Goal: Task Accomplishment & Management: Complete application form

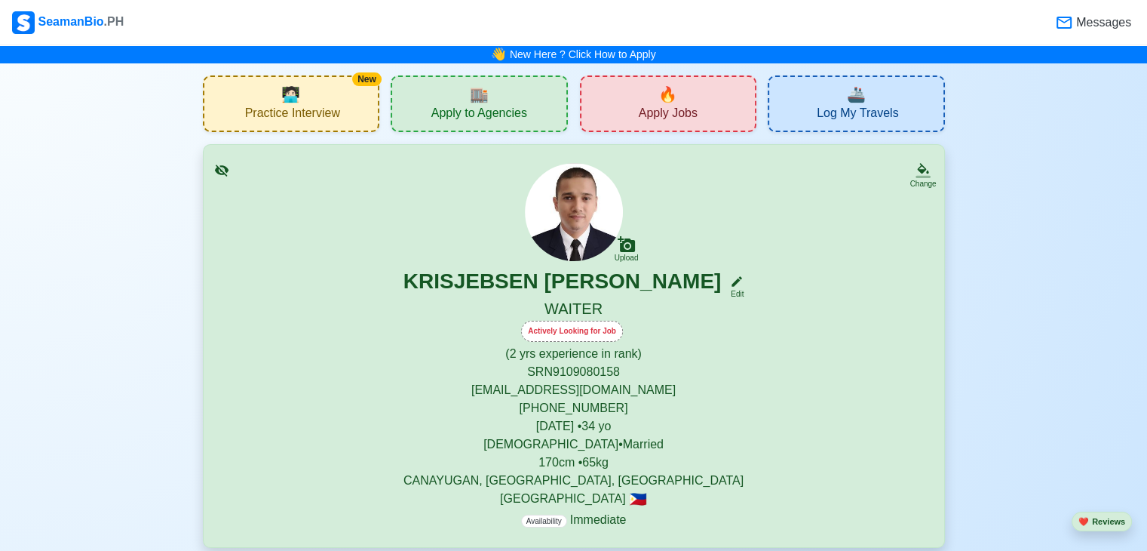
click at [685, 111] on span "Apply Jobs" at bounding box center [668, 115] width 59 height 19
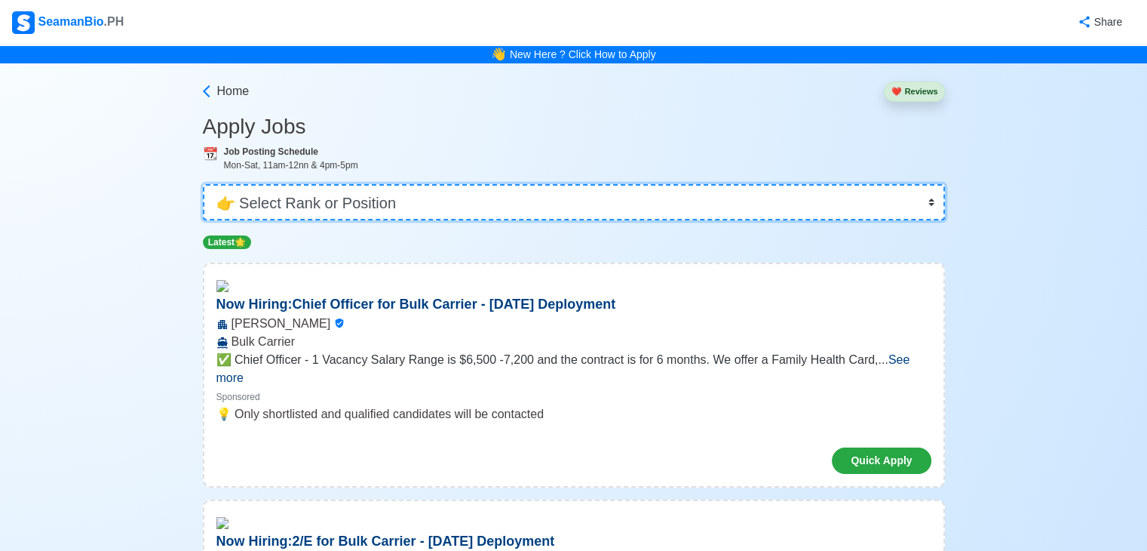
click at [382, 213] on select "👉 Select Rank or Position Master Chief Officer 2nd Officer 3rd Officer Junior O…" at bounding box center [574, 202] width 742 height 36
click at [204, 184] on select "👉 Select Rank or Position Master Chief Officer 2nd Officer 3rd Officer Junior O…" at bounding box center [574, 202] width 742 height 36
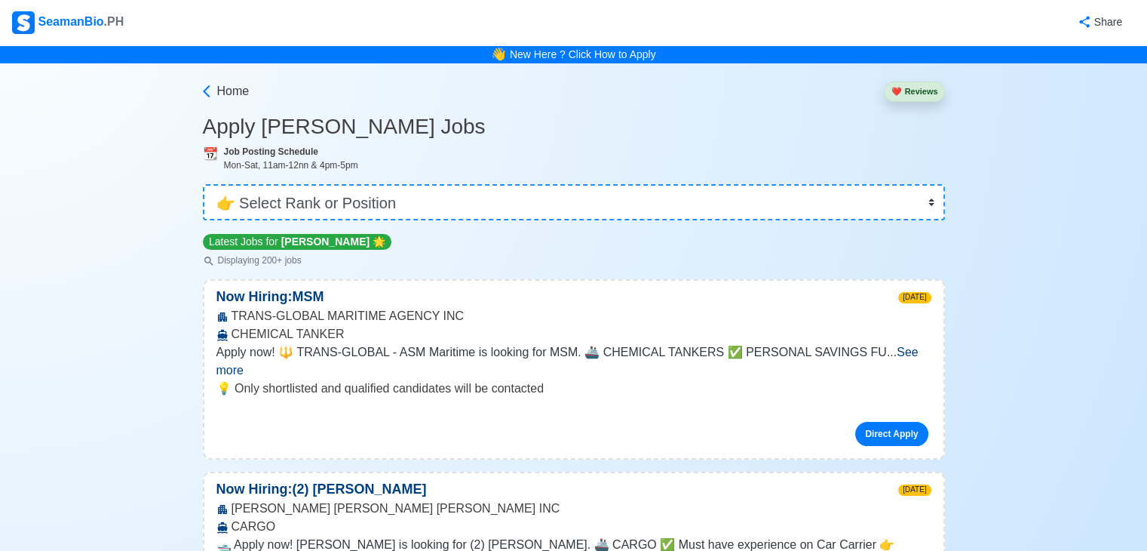
click at [434, 360] on div "Apply now! 🔱 TRANS-GLOBAL - ASM Maritime is looking for MSM. 🚢 CHEMICAL TANKERS…" at bounding box center [573, 361] width 715 height 36
click at [559, 379] on p "💡 Only shortlisted and qualified candidates will be contacted" at bounding box center [573, 388] width 715 height 18
click at [901, 347] on span "See more" at bounding box center [567, 360] width 702 height 31
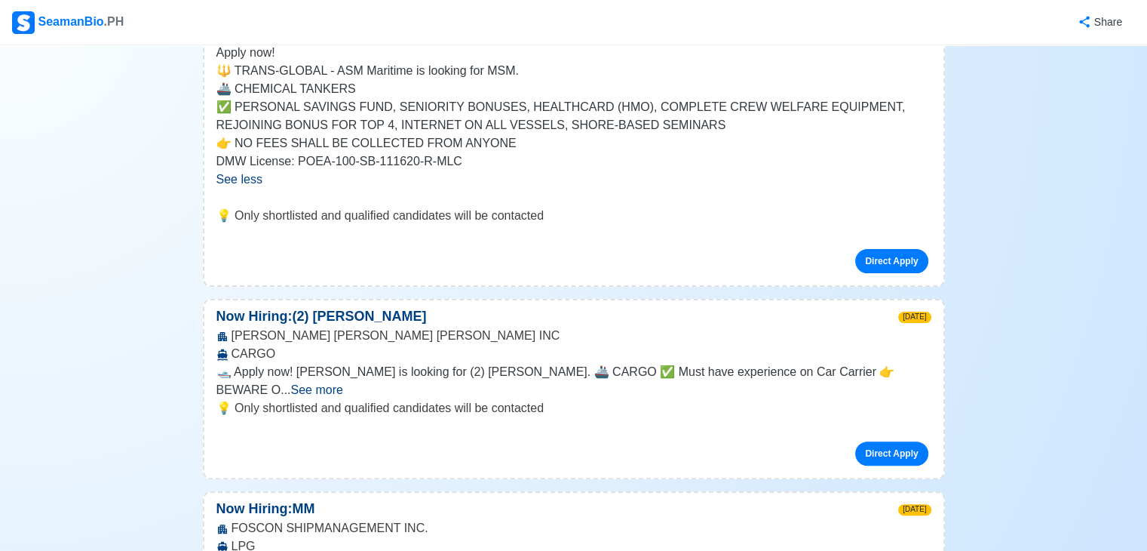
scroll to position [362, 0]
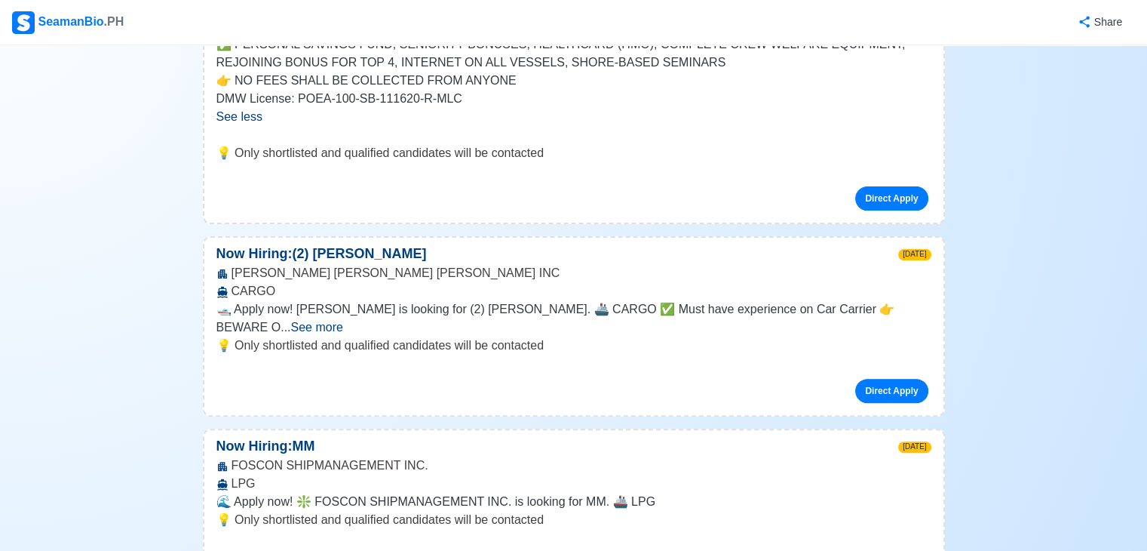
click at [342, 321] on span "See more" at bounding box center [316, 327] width 52 height 13
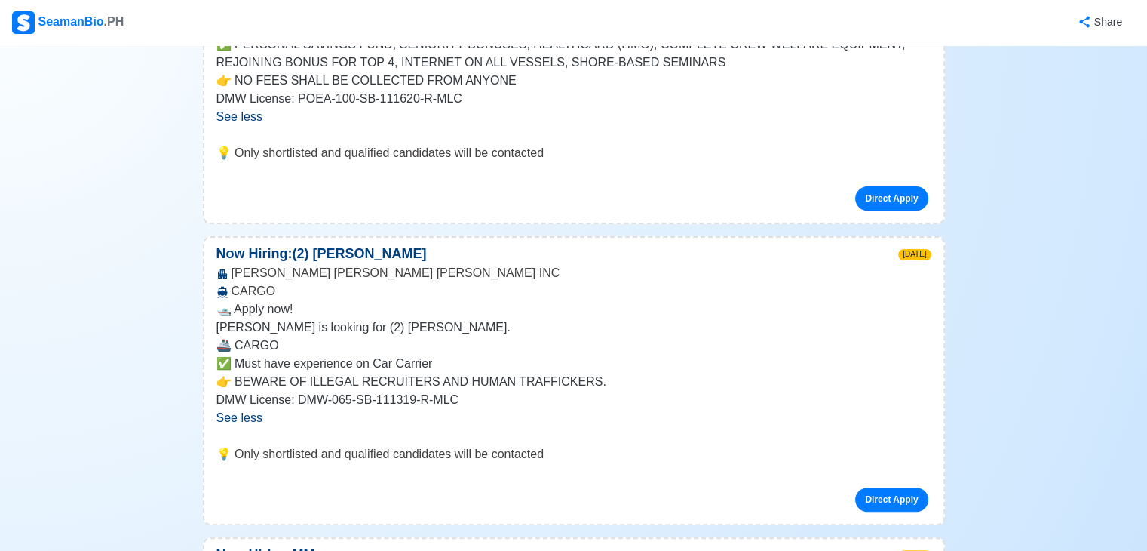
click at [721, 351] on p "🚢 CARGO" at bounding box center [573, 345] width 715 height 18
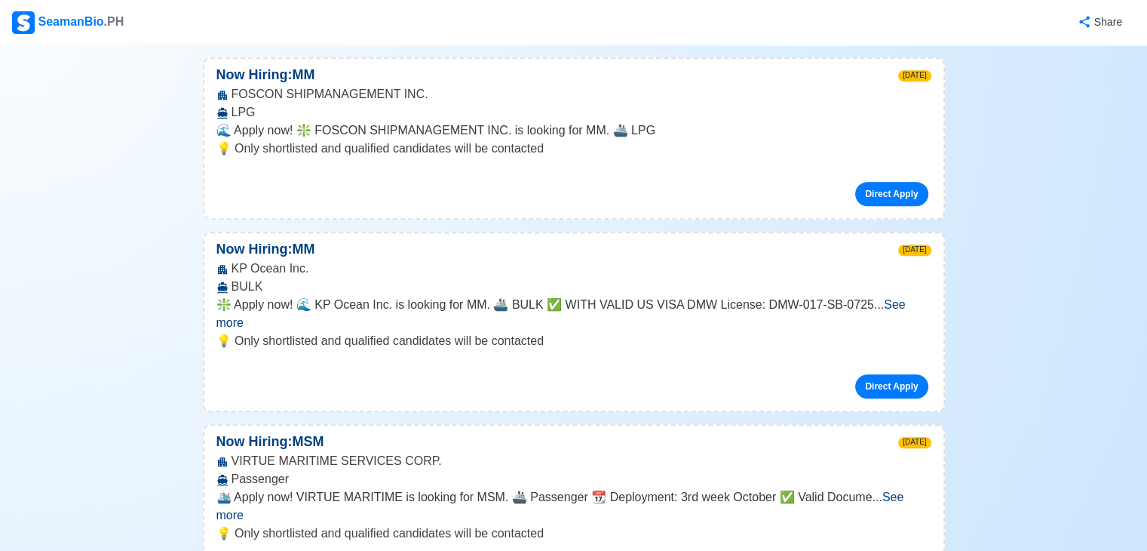
scroll to position [845, 0]
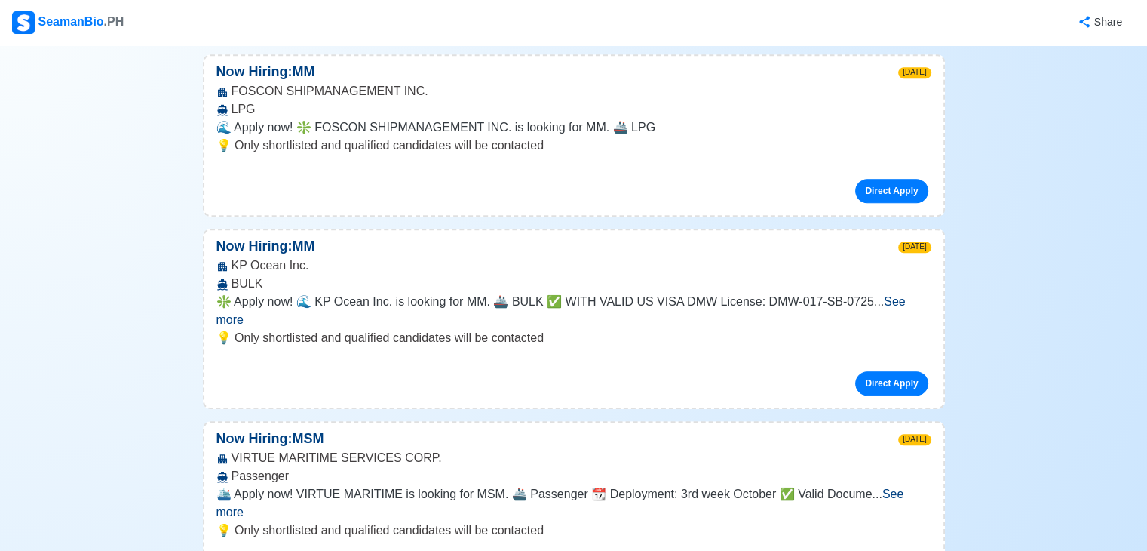
click at [906, 296] on span "See more" at bounding box center [560, 310] width 689 height 31
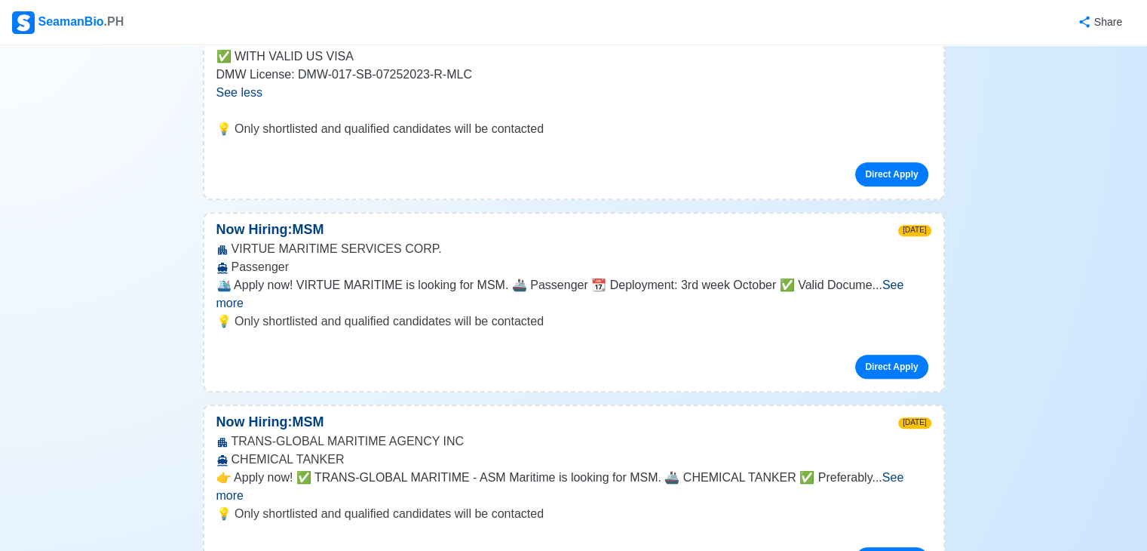
scroll to position [1146, 0]
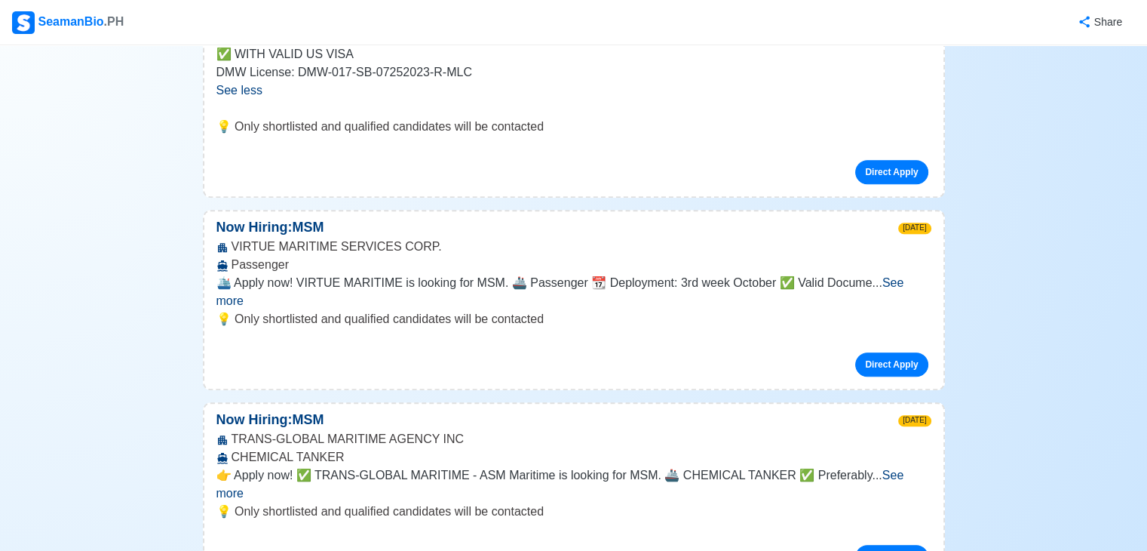
click at [892, 280] on span "See more" at bounding box center [560, 291] width 688 height 31
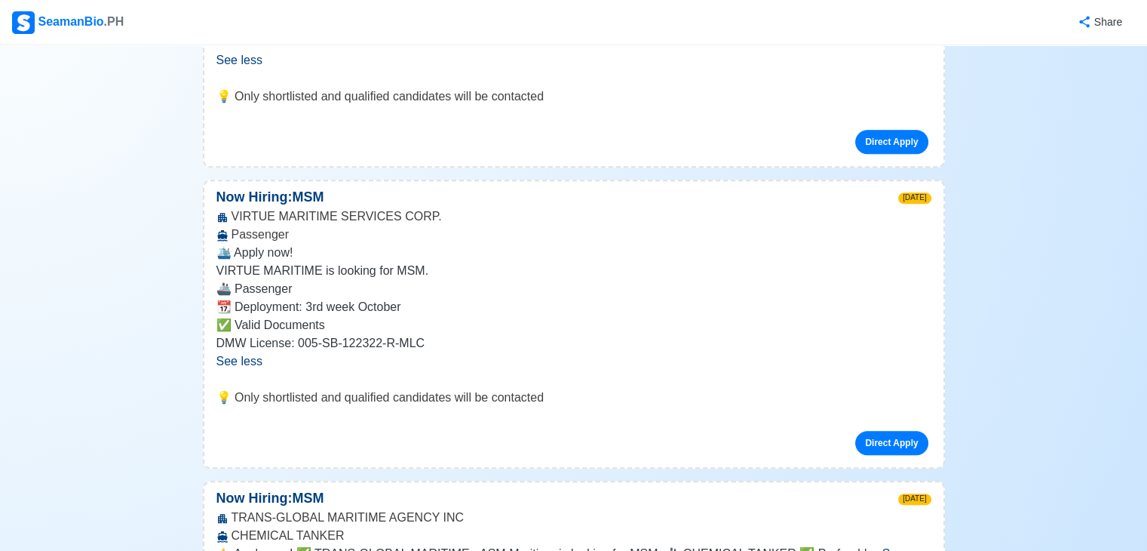
scroll to position [1207, 0]
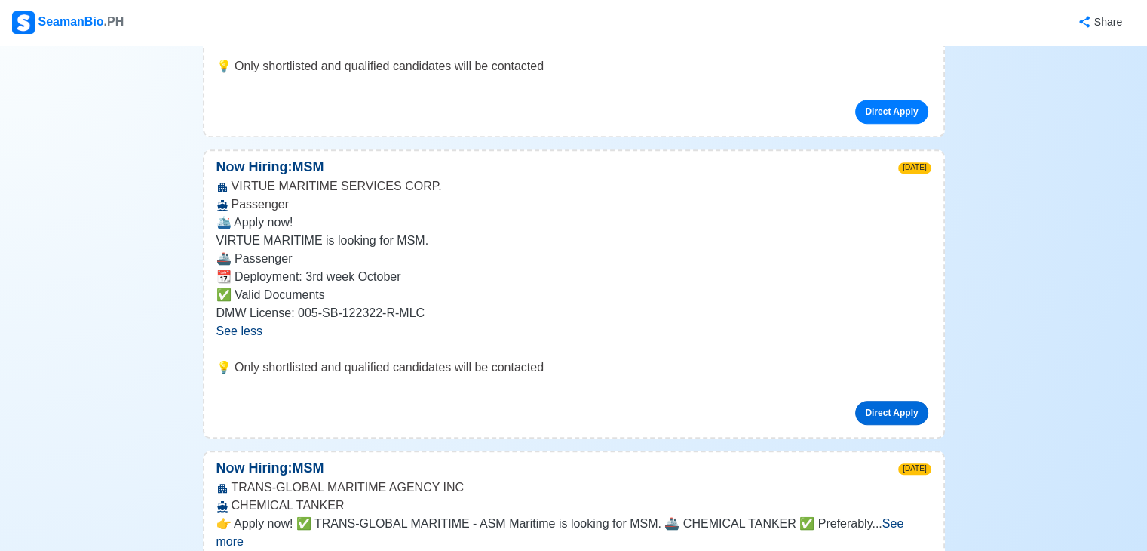
click at [910, 407] on link "Direct Apply" at bounding box center [891, 412] width 72 height 24
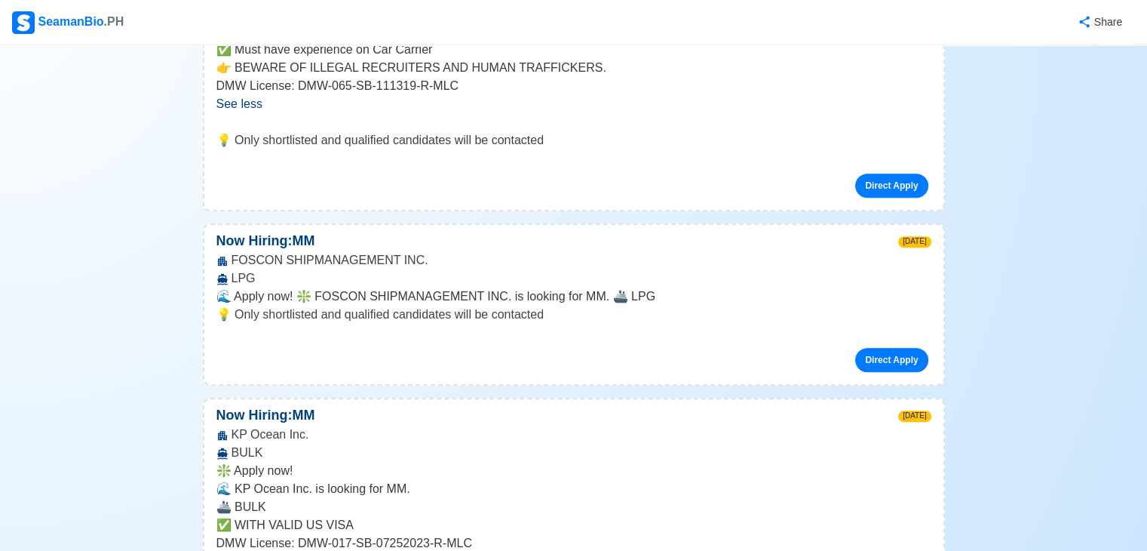
scroll to position [634, 0]
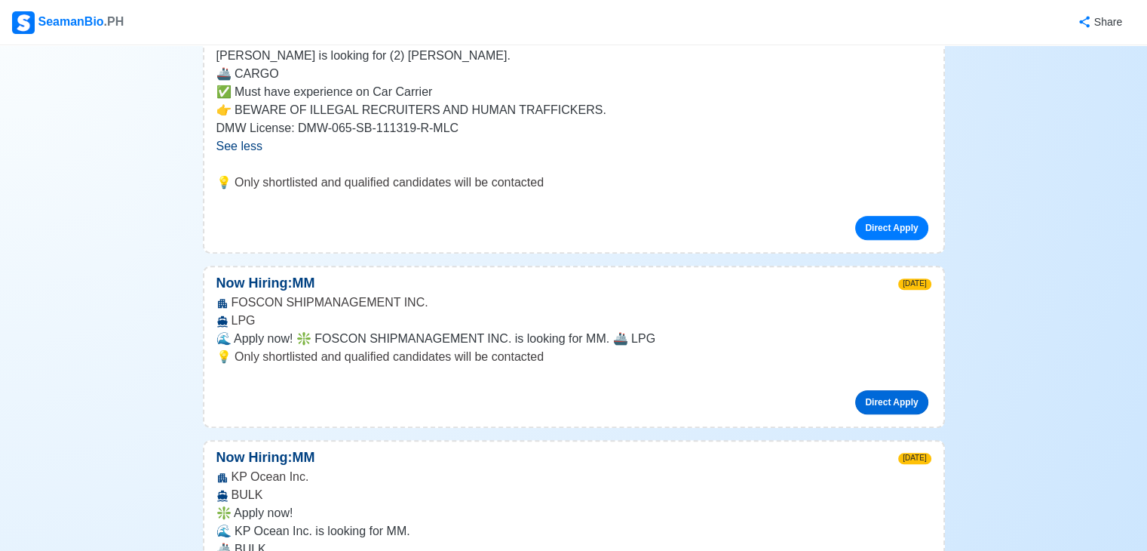
click at [893, 404] on link "Direct Apply" at bounding box center [891, 402] width 72 height 24
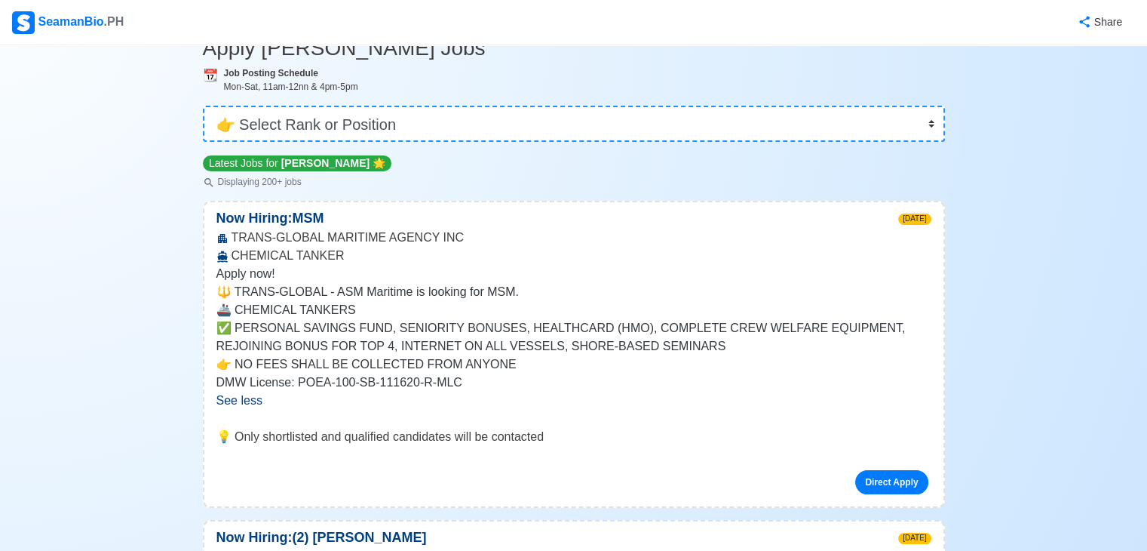
scroll to position [121, 0]
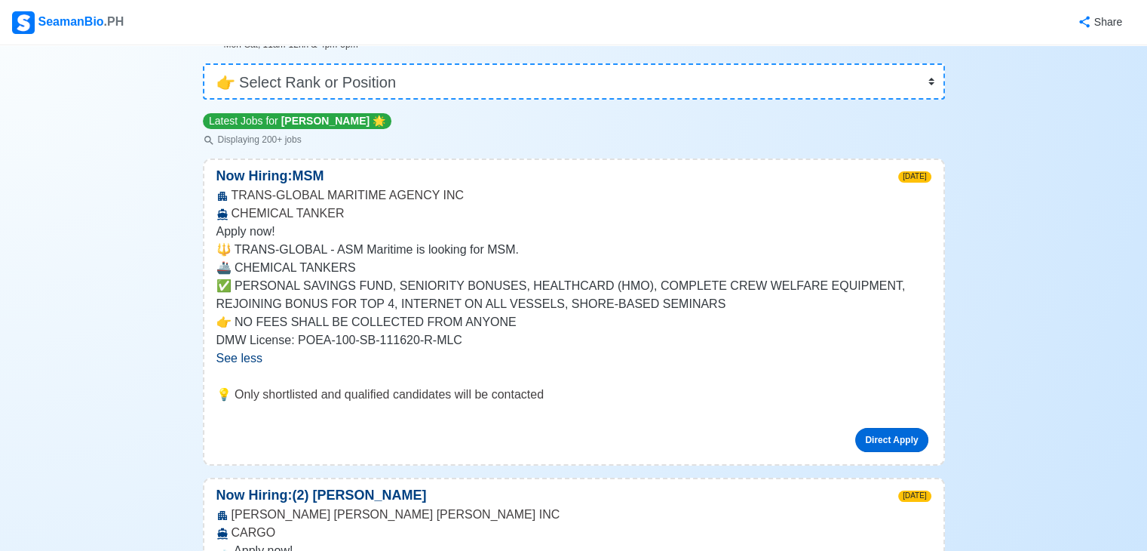
click at [902, 447] on link "Direct Apply" at bounding box center [891, 440] width 72 height 24
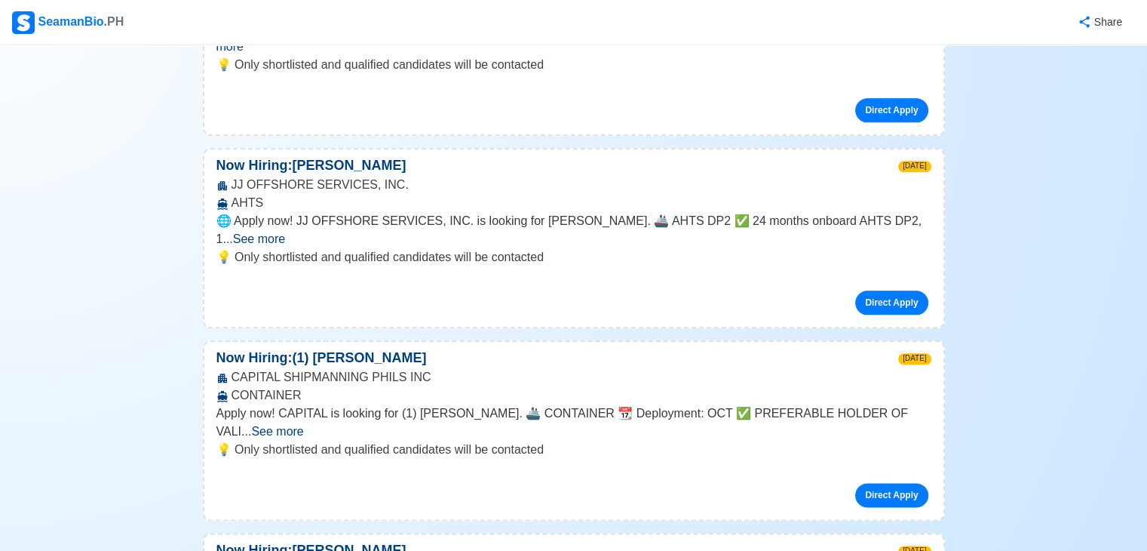
scroll to position [2748, 0]
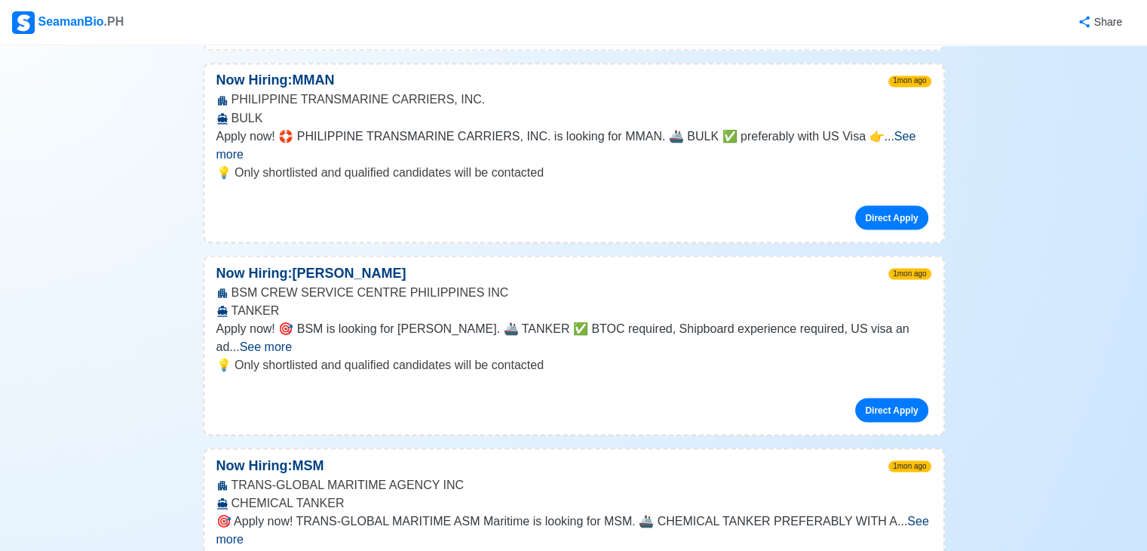
click at [906, 514] on span "See more" at bounding box center [572, 529] width 713 height 31
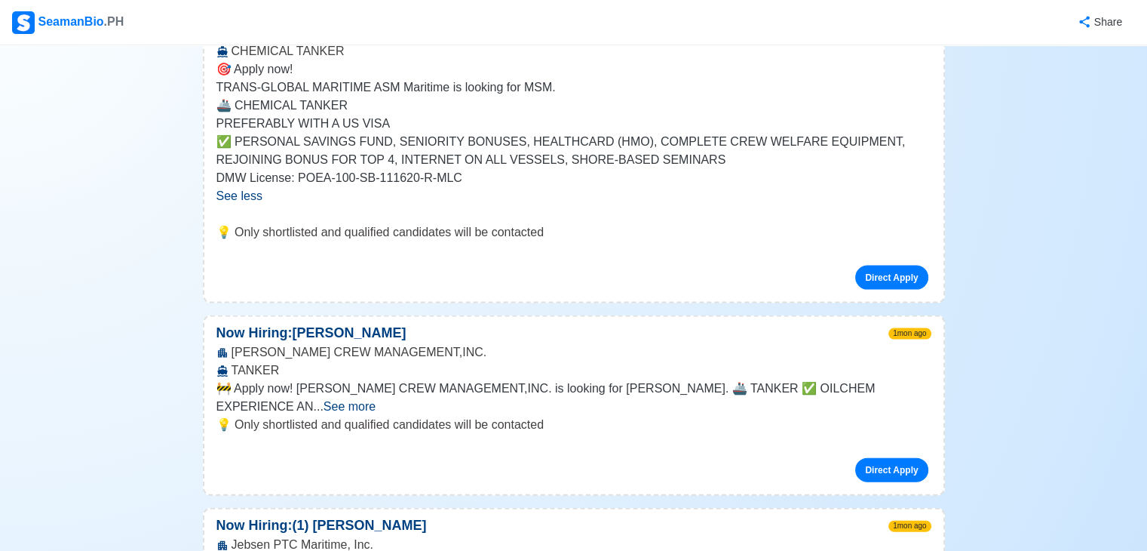
scroll to position [3201, 0]
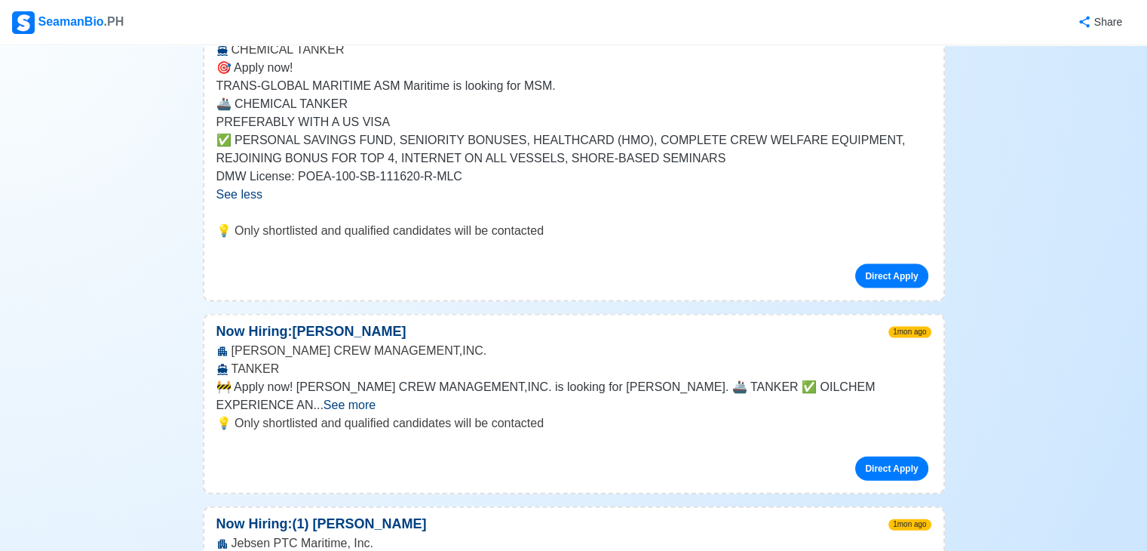
click at [376, 398] on span "See more" at bounding box center [350, 404] width 52 height 13
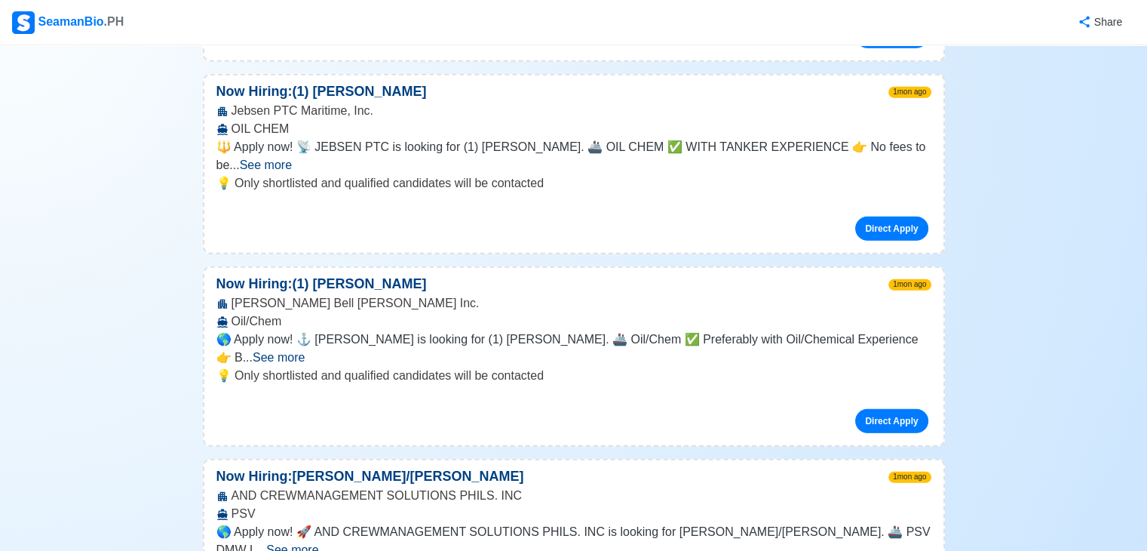
scroll to position [3774, 0]
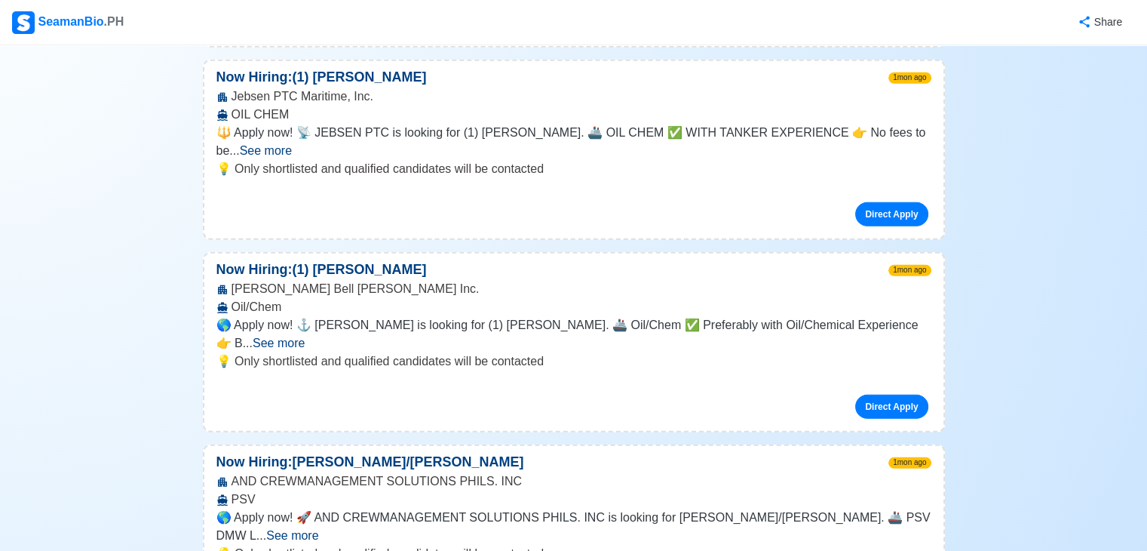
click at [318, 529] on span "See more" at bounding box center [292, 535] width 52 height 13
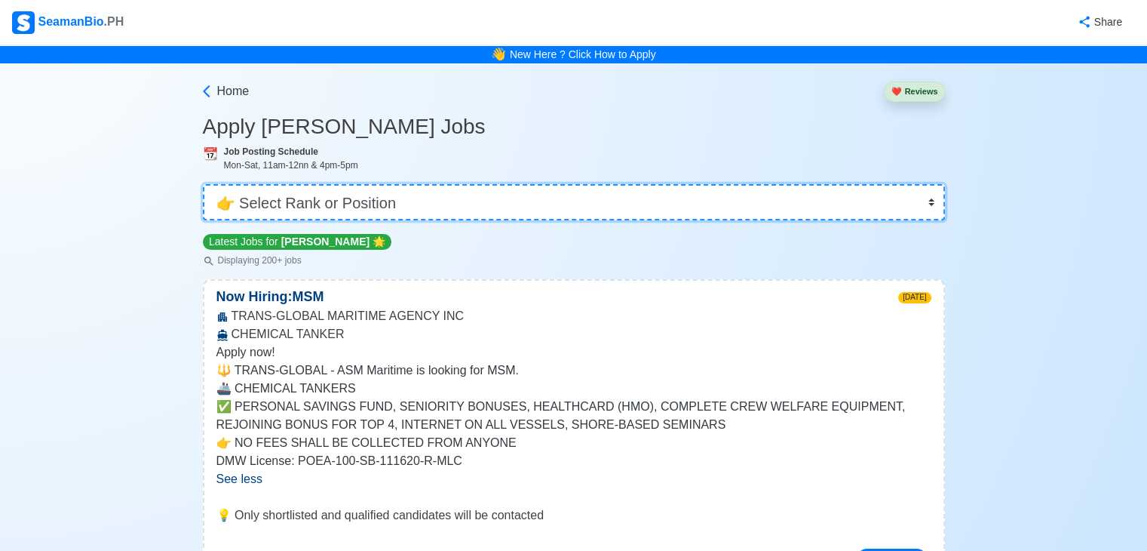
click at [918, 198] on select "👉 Select Rank or Position Master Chief Officer 2nd Officer 3rd Officer Junior O…" at bounding box center [574, 202] width 742 height 36
click at [204, 184] on select "👉 Select Rank or Position Master Chief Officer 2nd Officer 3rd Officer Junior O…" at bounding box center [574, 202] width 742 height 36
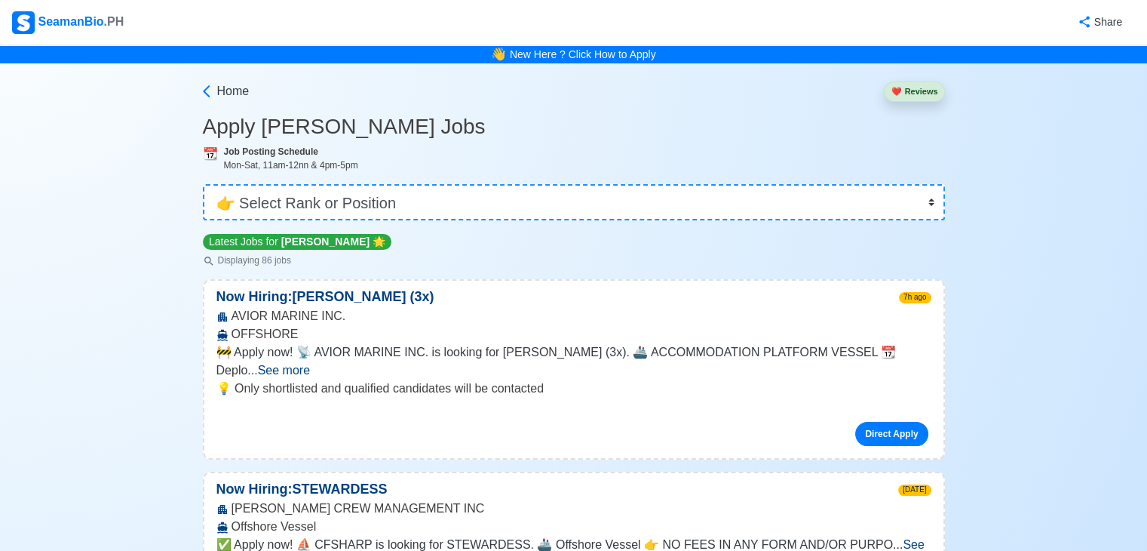
click at [310, 364] on span "See more" at bounding box center [284, 370] width 52 height 13
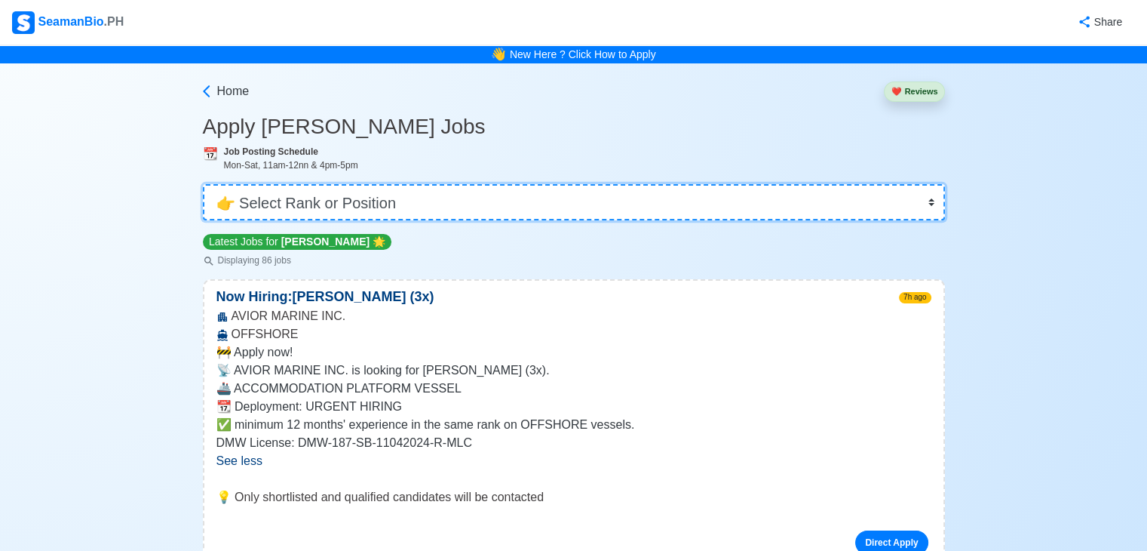
click at [855, 194] on select "👉 Select Rank or Position Master Chief Officer 2nd Officer 3rd Officer Junior O…" at bounding box center [574, 202] width 742 height 36
click at [204, 184] on select "👉 Select Rank or Position Master Chief Officer 2nd Officer 3rd Officer Junior O…" at bounding box center [574, 202] width 742 height 36
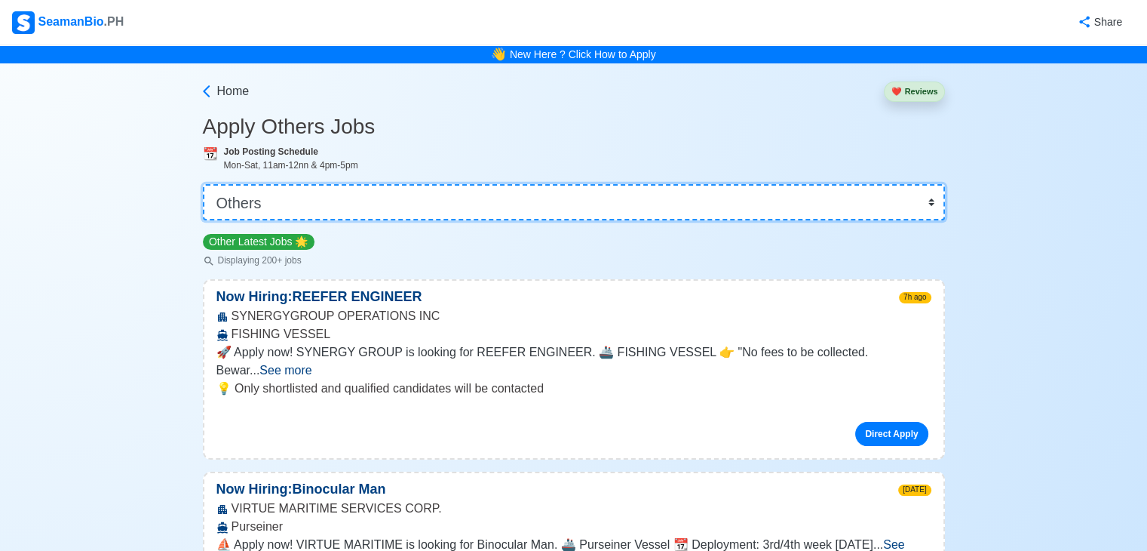
select select "Waiter"
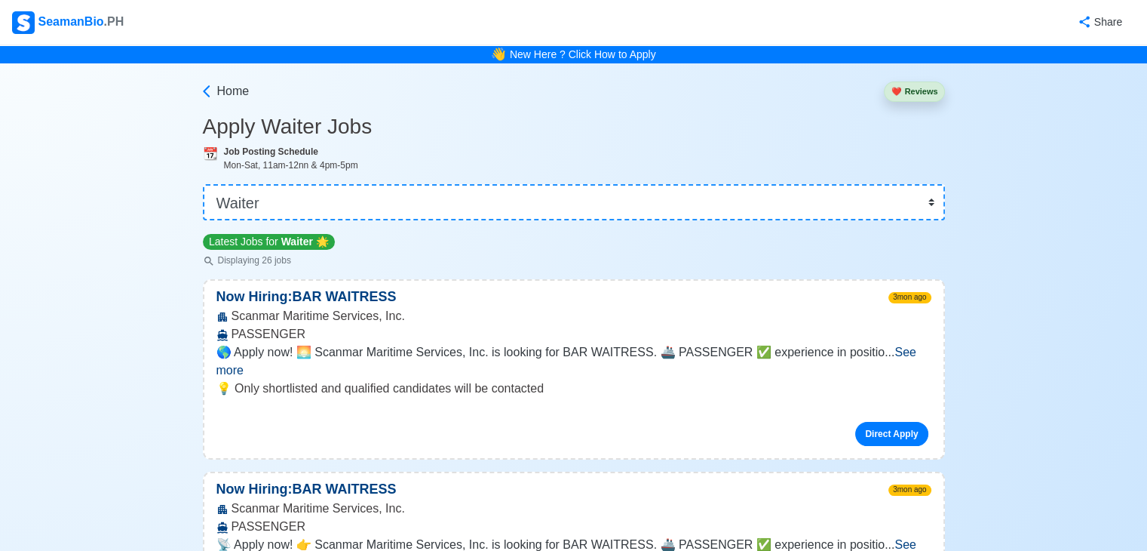
click at [870, 263] on div "Latest Jobs for Waiter 🌟 Displaying 26 jobs" at bounding box center [574, 249] width 742 height 35
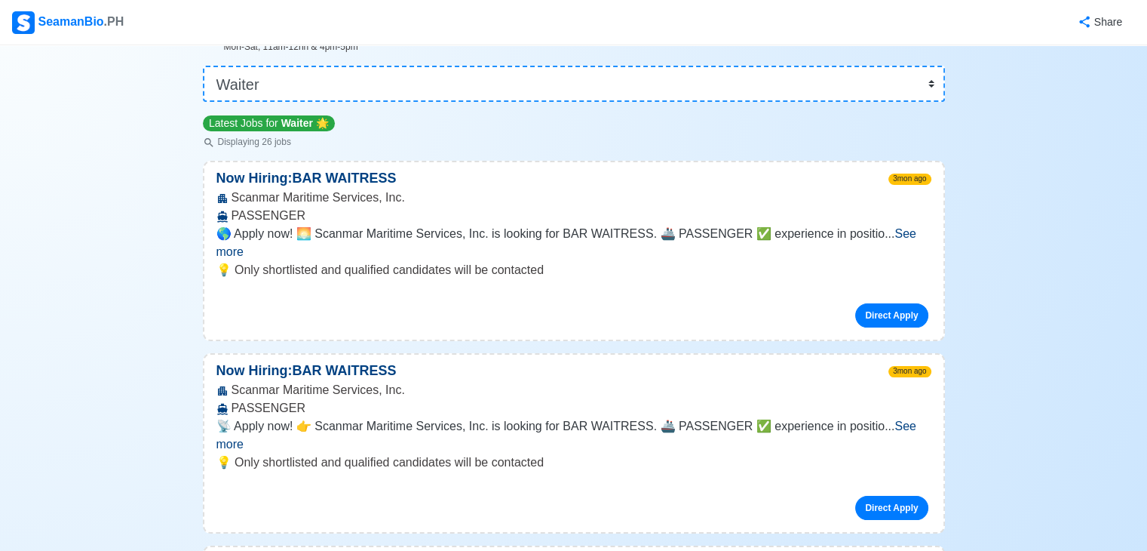
scroll to position [121, 0]
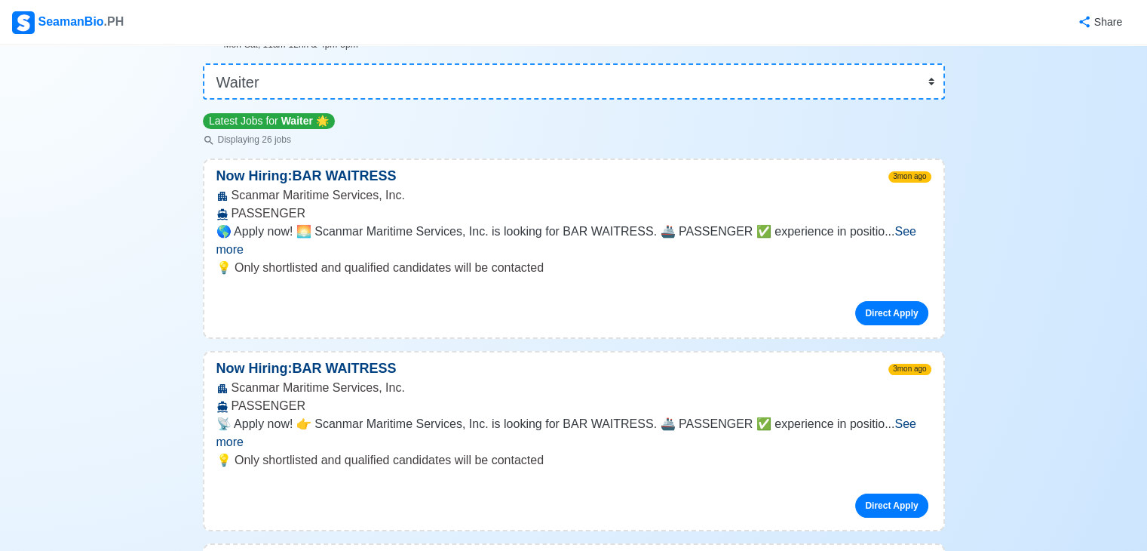
click at [905, 235] on span "See more" at bounding box center [566, 240] width 700 height 31
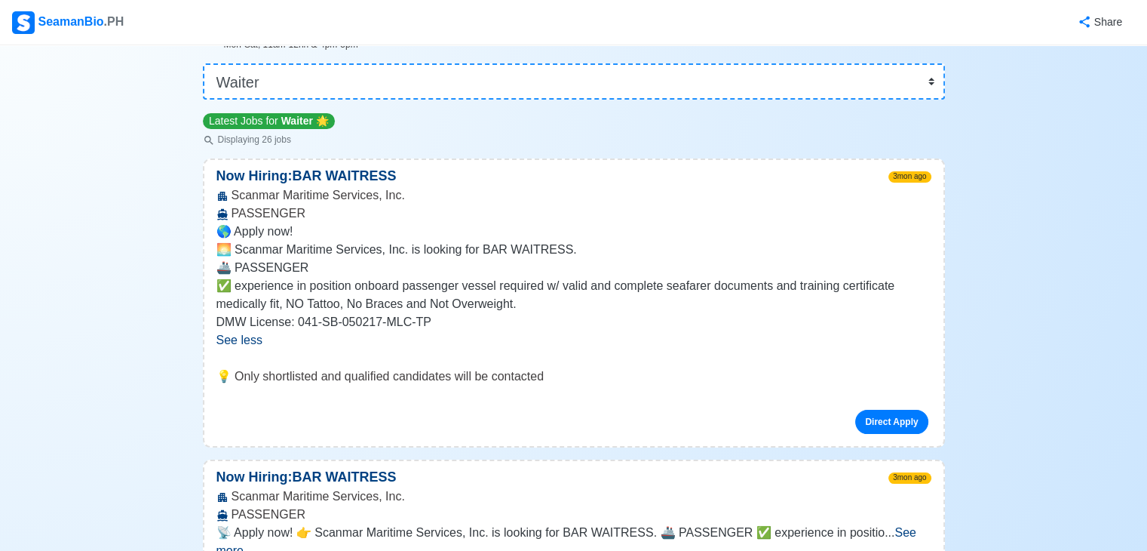
drag, startPoint x: 905, startPoint y: 235, endPoint x: 809, endPoint y: 237, distance: 96.6
click at [809, 237] on p "🌎 Apply now!" at bounding box center [573, 231] width 715 height 18
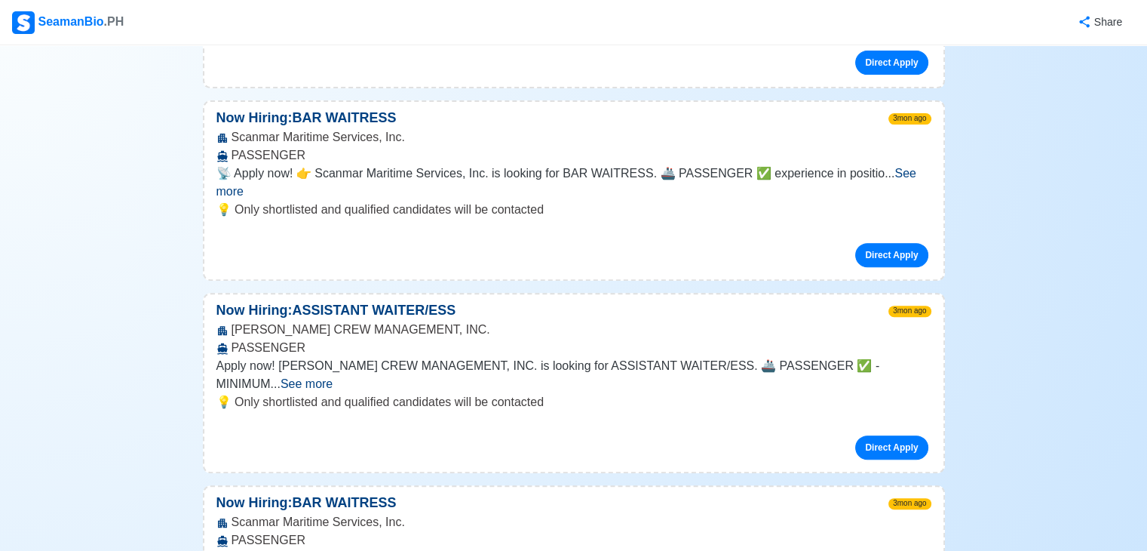
scroll to position [483, 0]
